Goal: Find specific page/section: Find specific page/section

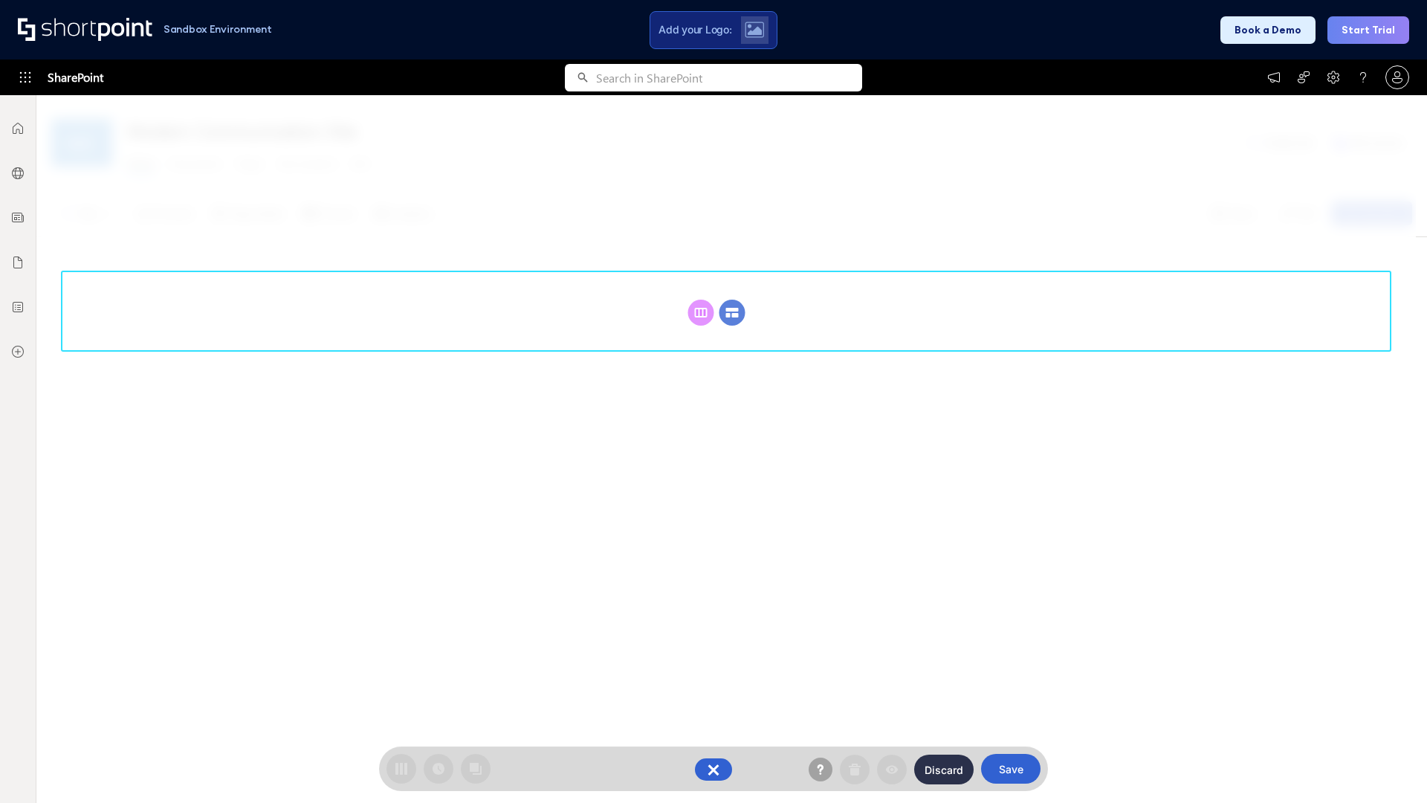
click at [732, 300] on circle at bounding box center [732, 313] width 26 height 26
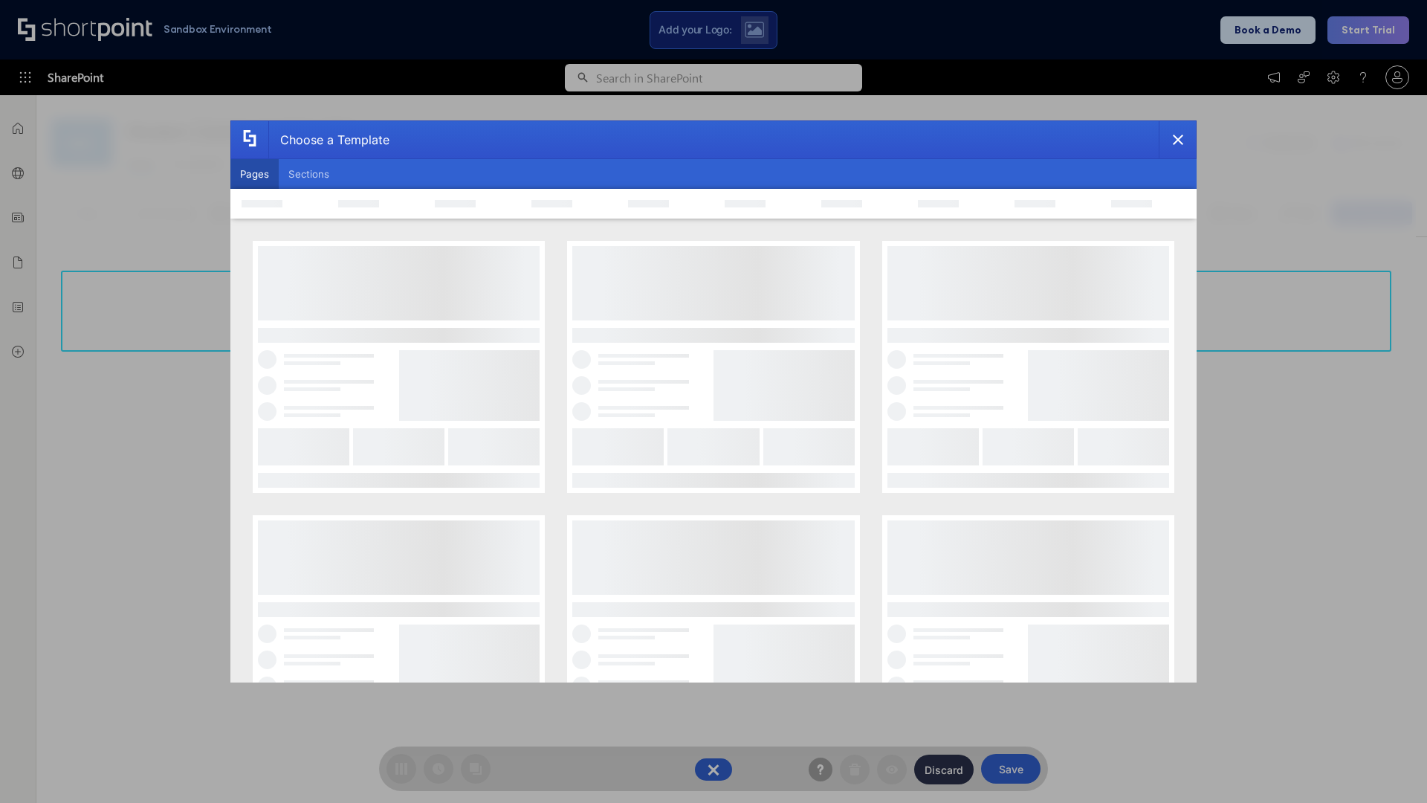
scroll to position [204, 0]
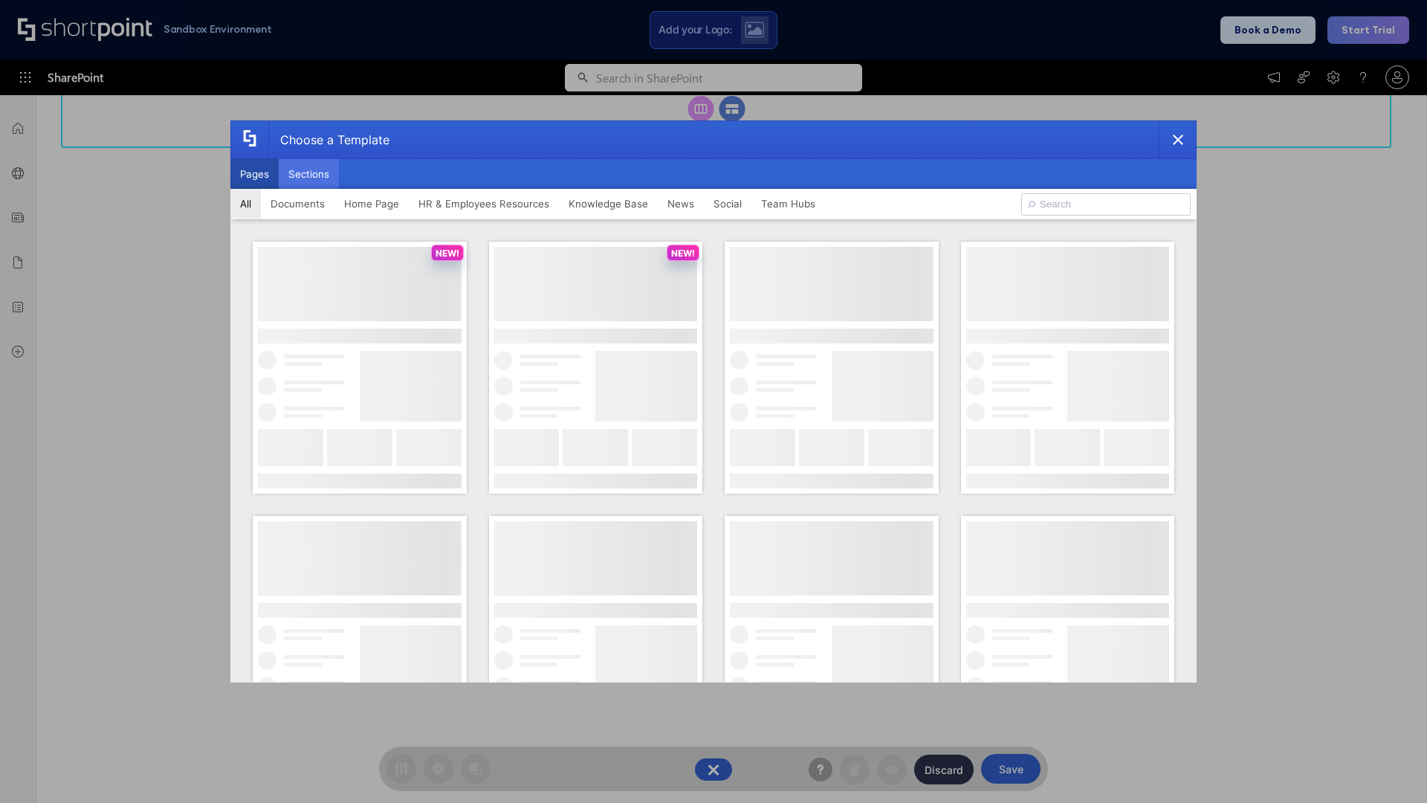
click at [308, 174] on button "Sections" at bounding box center [309, 174] width 60 height 30
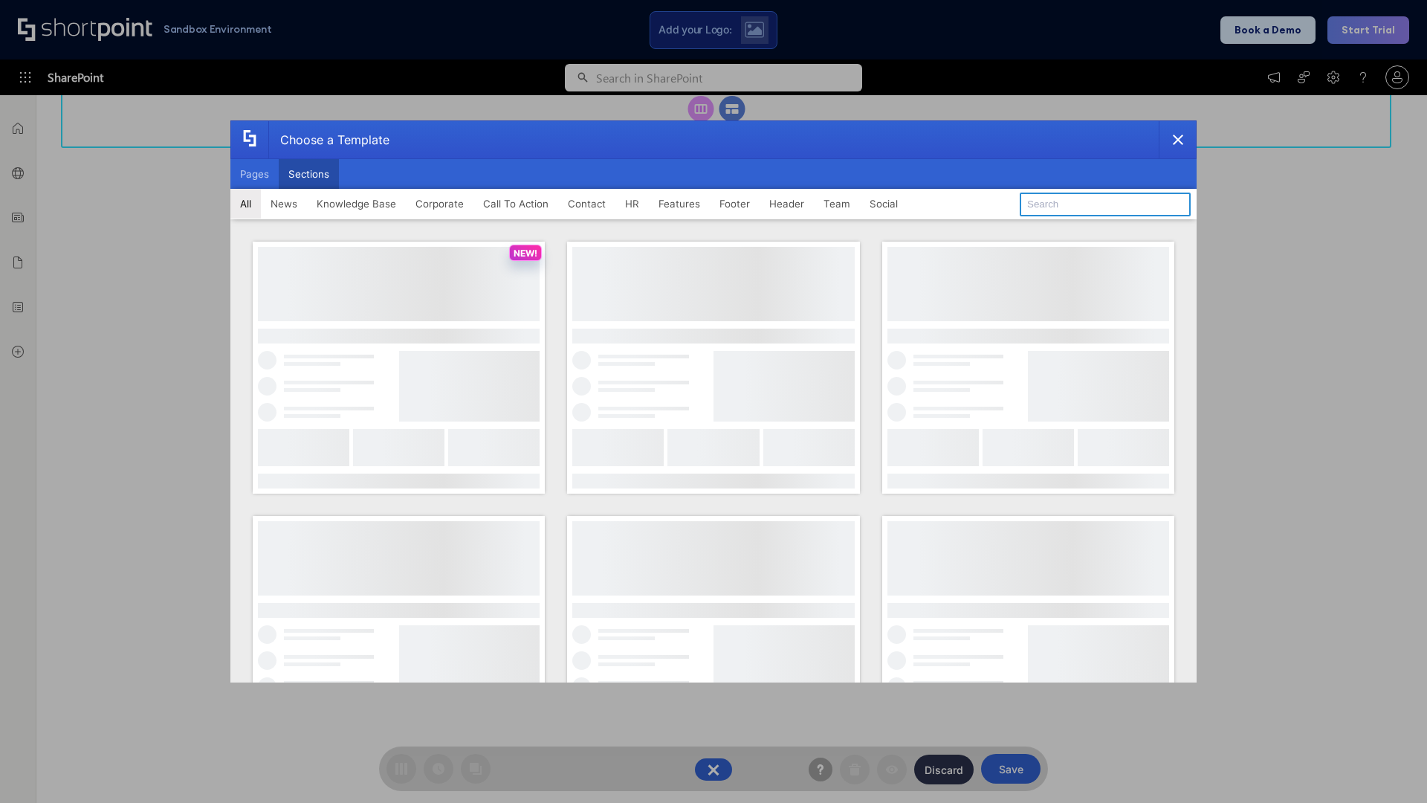
type input "Meet The Team 3"
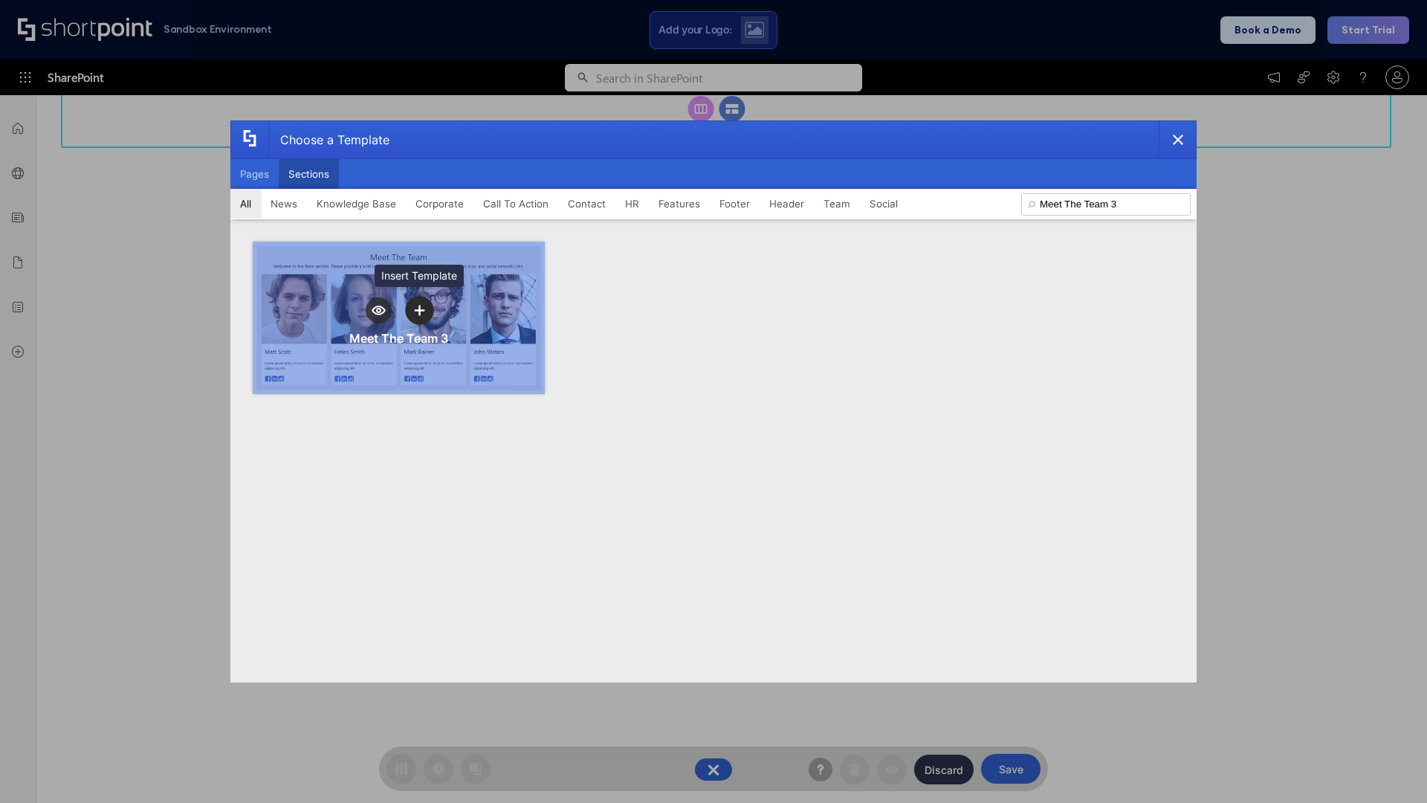
click at [419, 310] on icon "template selector" at bounding box center [419, 310] width 10 height 10
